Goal: Navigation & Orientation: Find specific page/section

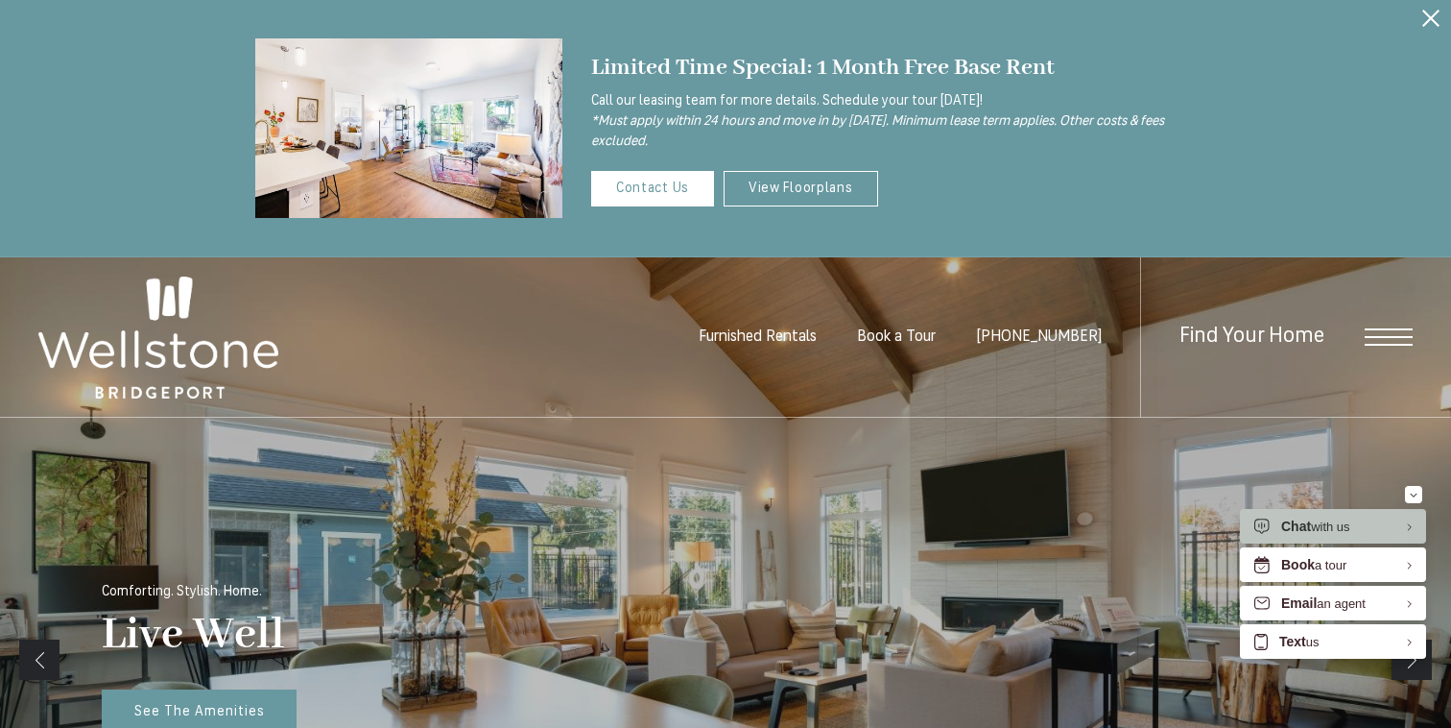
click at [1374, 325] on div "Find Your Home" at bounding box center [1276, 337] width 273 height 160
click at [1374, 332] on span "Open Menu" at bounding box center [1389, 336] width 48 height 17
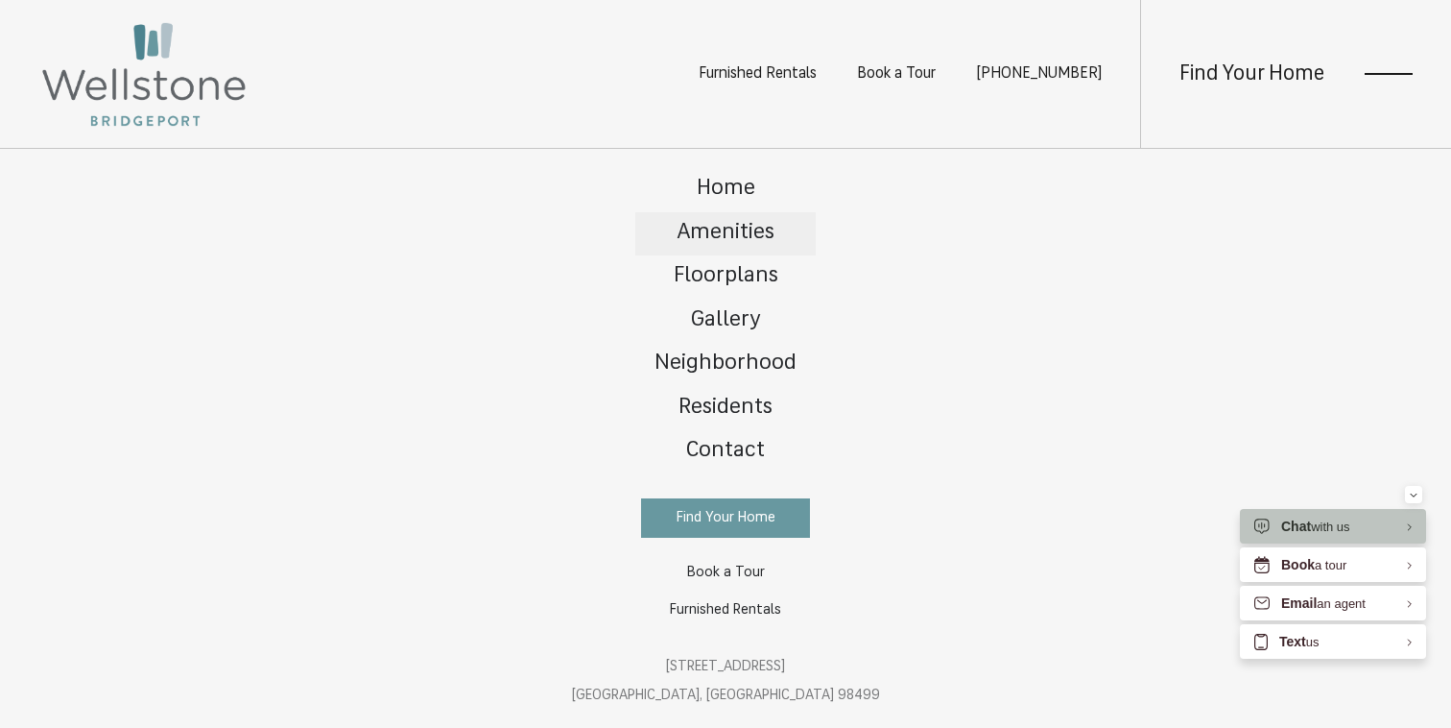
click at [777, 225] on link "Amenities" at bounding box center [726, 234] width 180 height 44
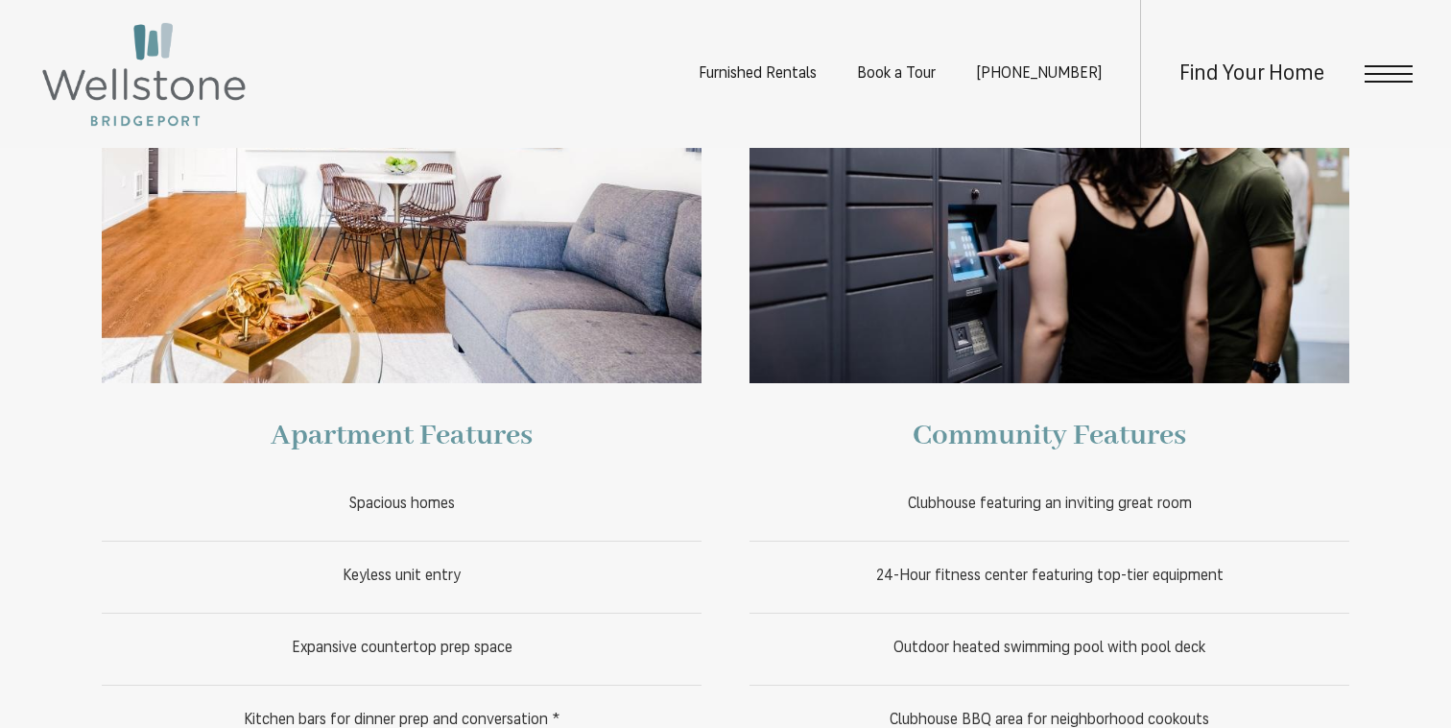
scroll to position [887, 0]
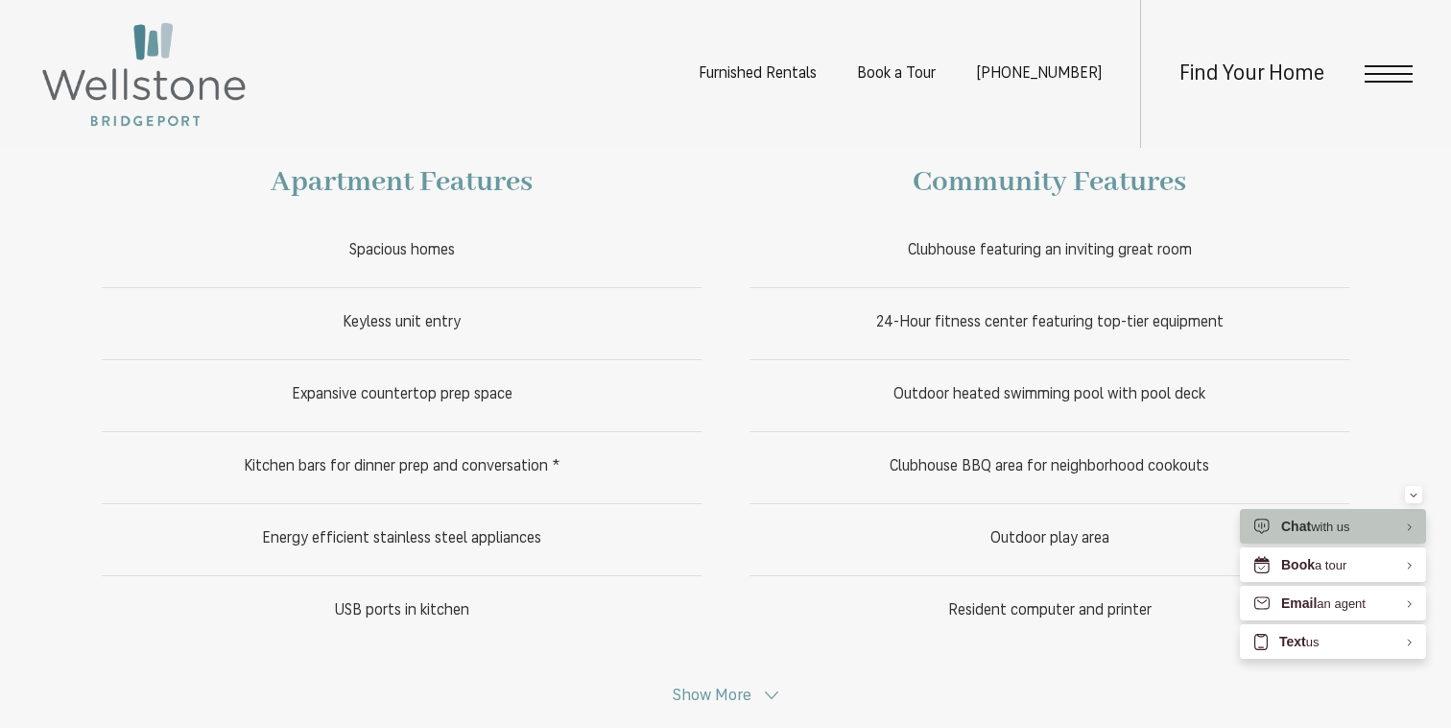
click at [708, 687] on span "Show More" at bounding box center [712, 695] width 79 height 16
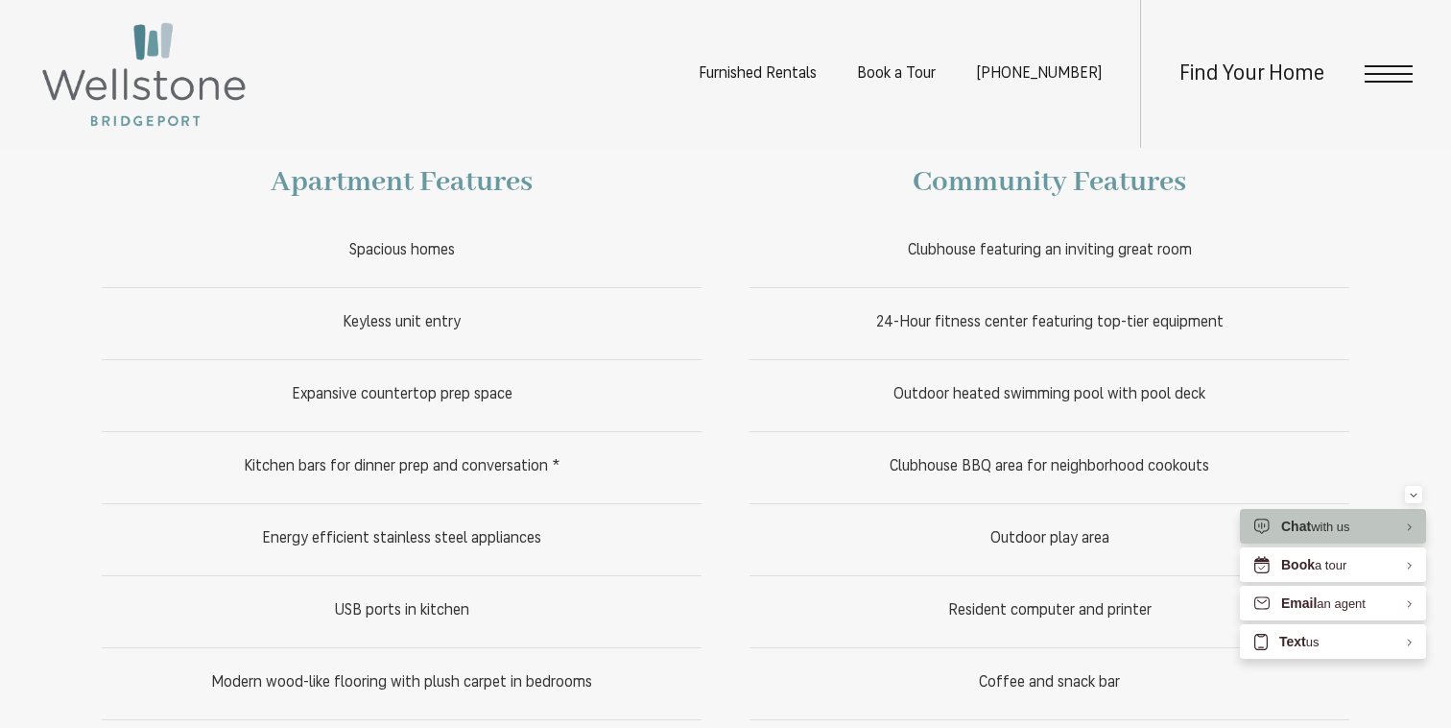
click at [160, 72] on img at bounding box center [143, 74] width 211 height 110
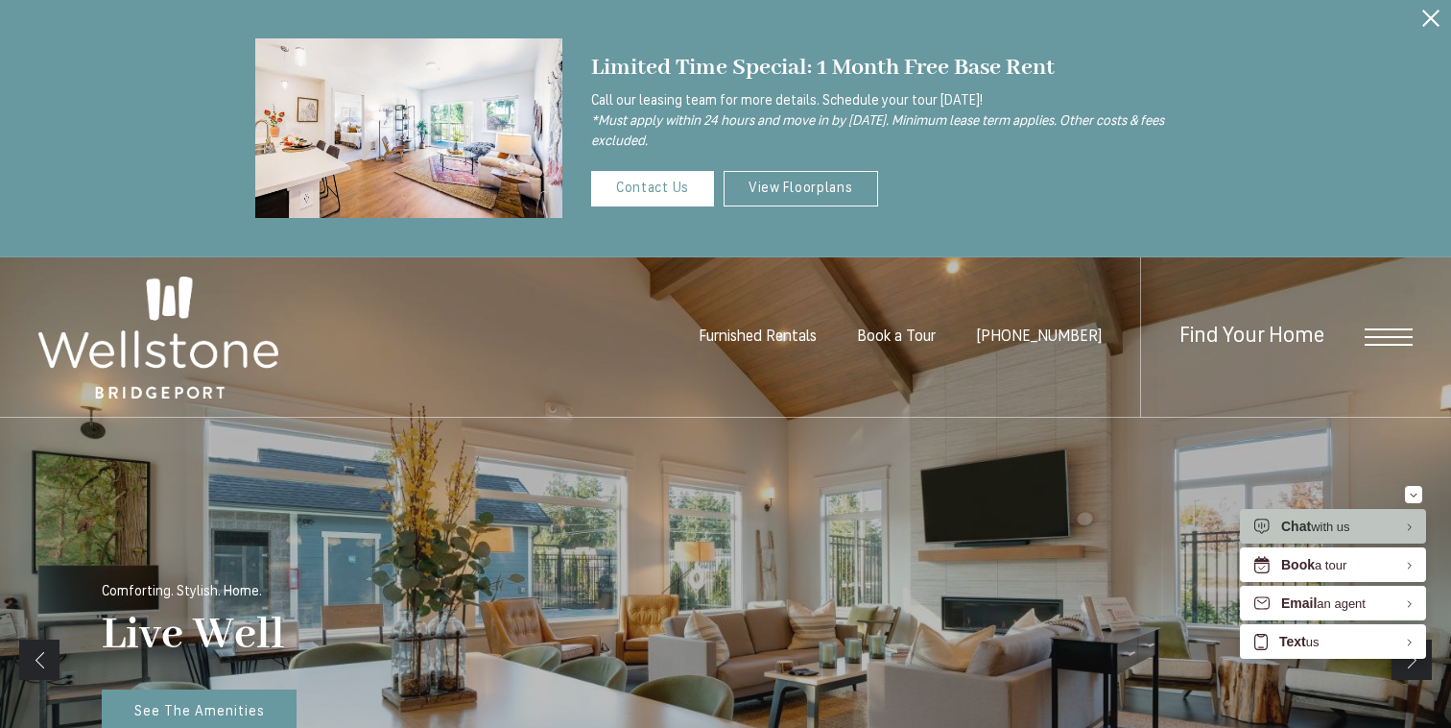
click at [1379, 349] on div "Find Your Home" at bounding box center [1276, 337] width 273 height 160
click at [1390, 342] on span "Open Menu" at bounding box center [1389, 336] width 48 height 17
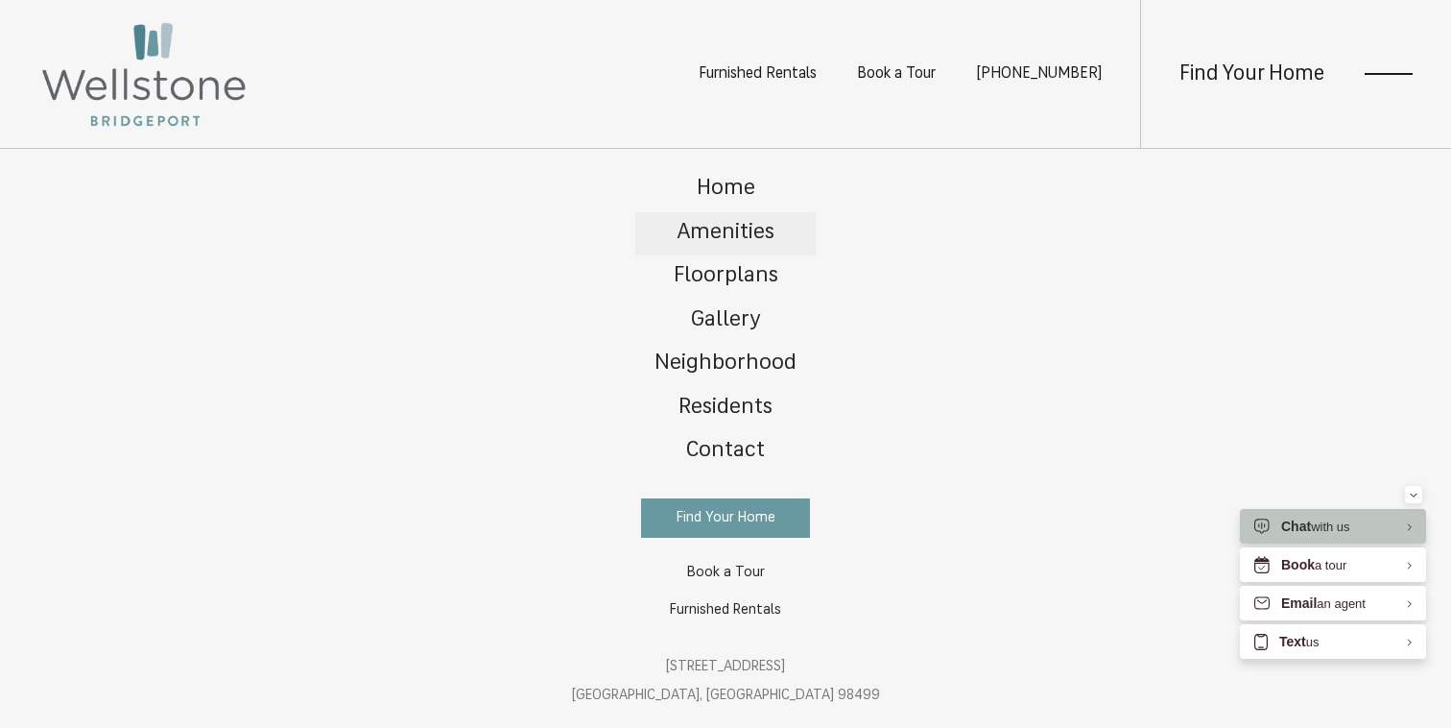
click at [751, 228] on span "Amenities" at bounding box center [726, 233] width 98 height 22
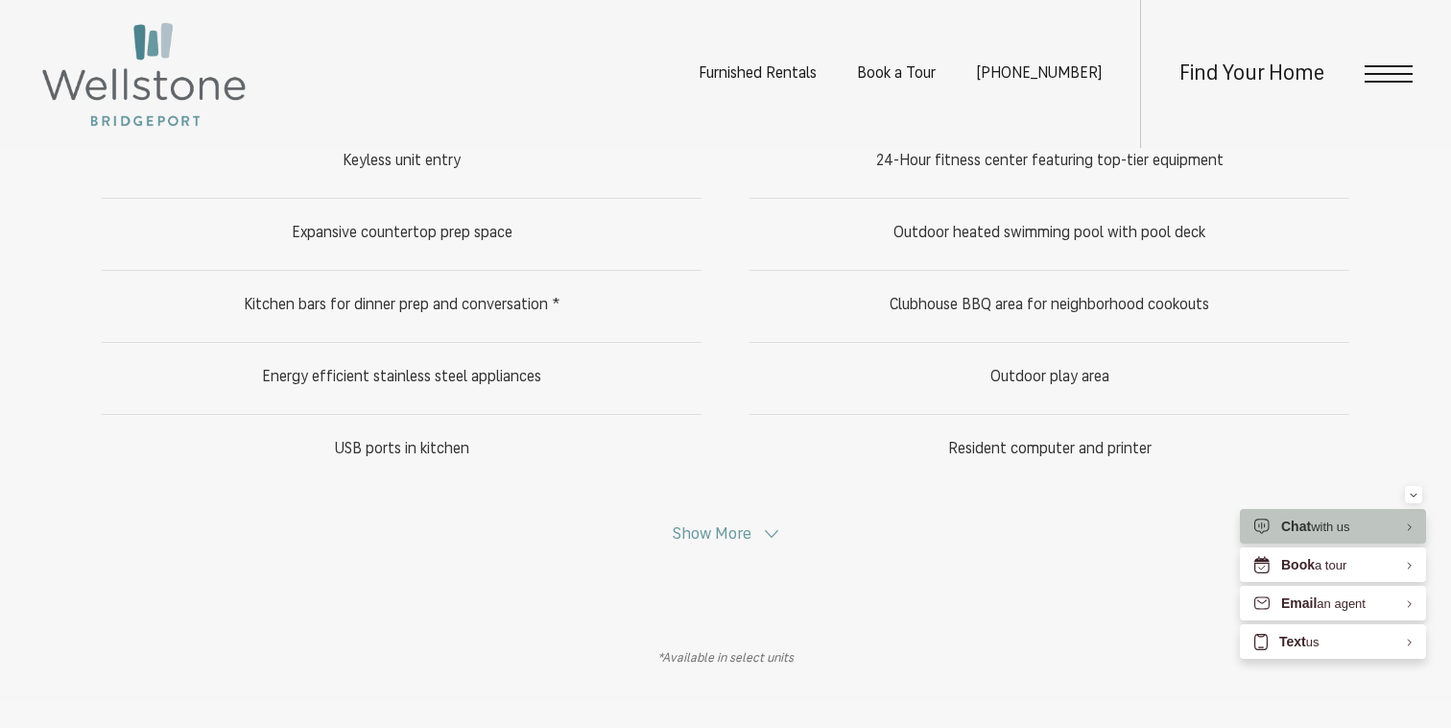
scroll to position [1050, 0]
click at [735, 526] on span "Show More" at bounding box center [712, 532] width 79 height 16
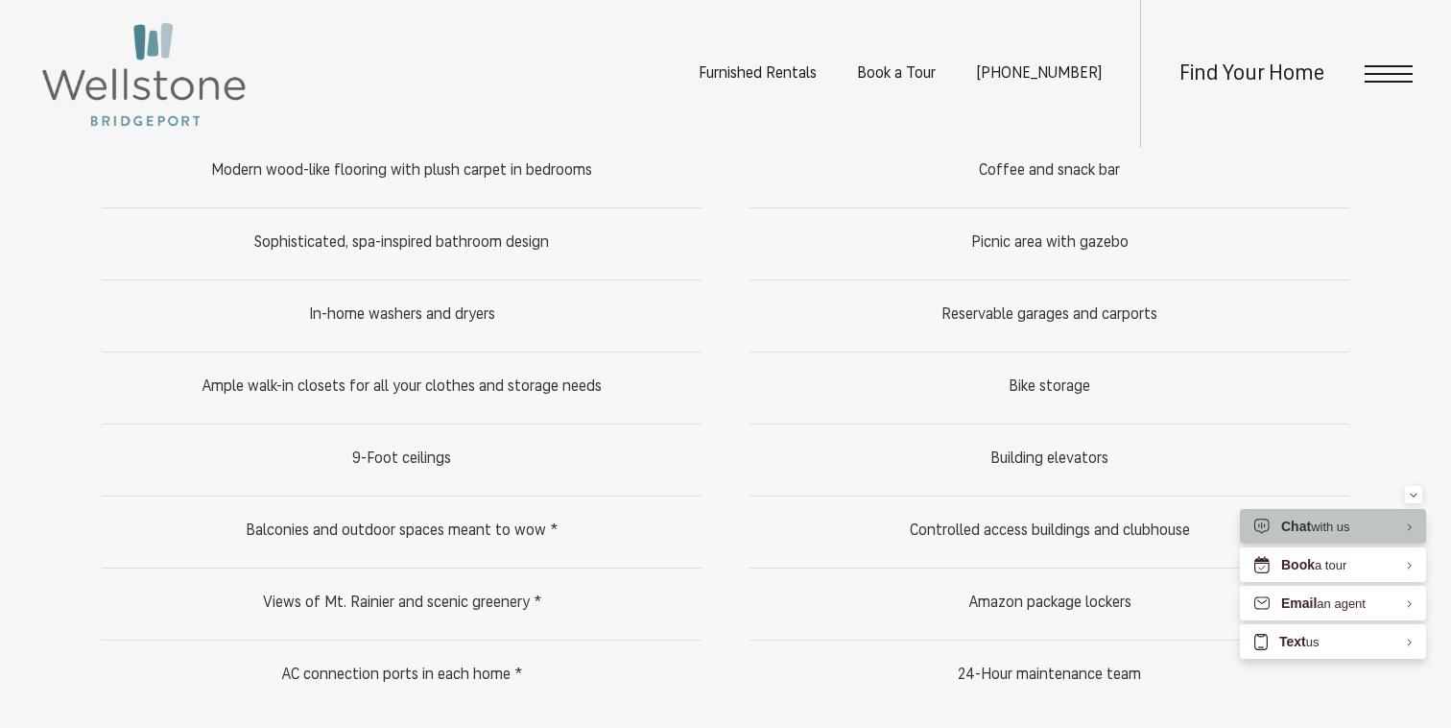
scroll to position [1400, 0]
